Goal: Transaction & Acquisition: Purchase product/service

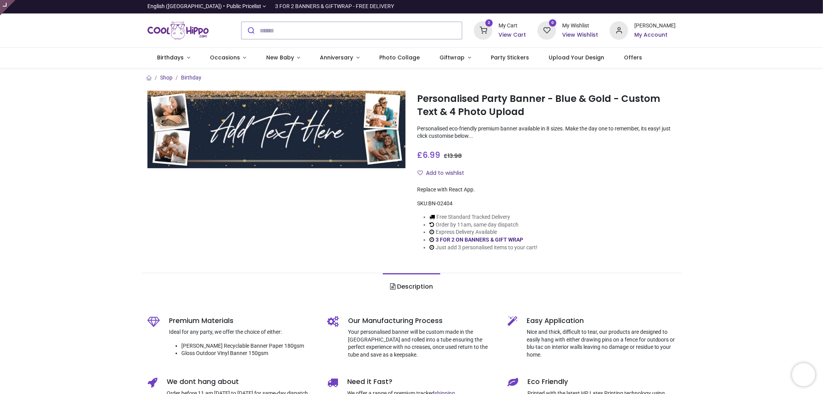
type input "**********"
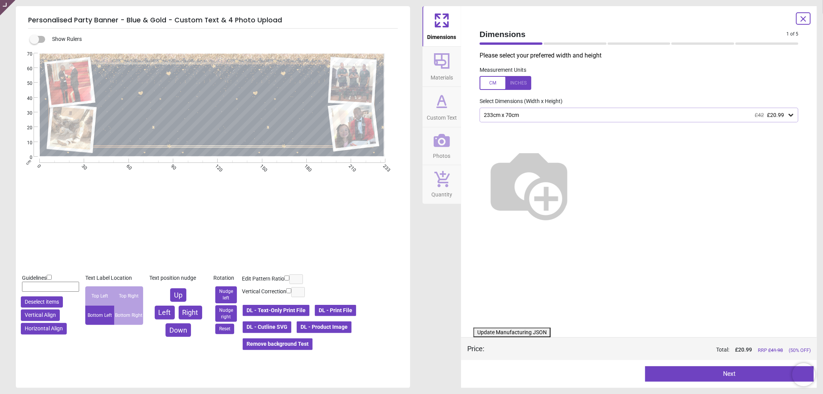
drag, startPoint x: 318, startPoint y: 326, endPoint x: 312, endPoint y: 332, distance: 8.5
click at [318, 326] on button "DL - Product Image" at bounding box center [324, 326] width 56 height 13
click at [557, 303] on div "Please select your preferred width and height Measurement Units Select Dimensio…" at bounding box center [638, 189] width 331 height 276
